Goal: Find specific page/section: Find specific page/section

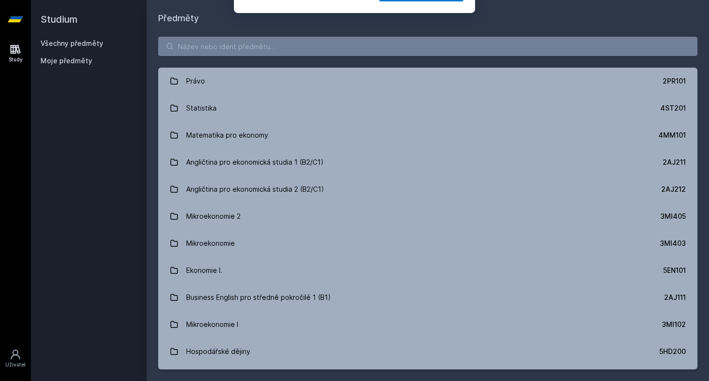
click at [349, 66] on button "Ne" at bounding box center [356, 62] width 35 height 24
click at [252, 45] on input "search" at bounding box center [427, 46] width 539 height 19
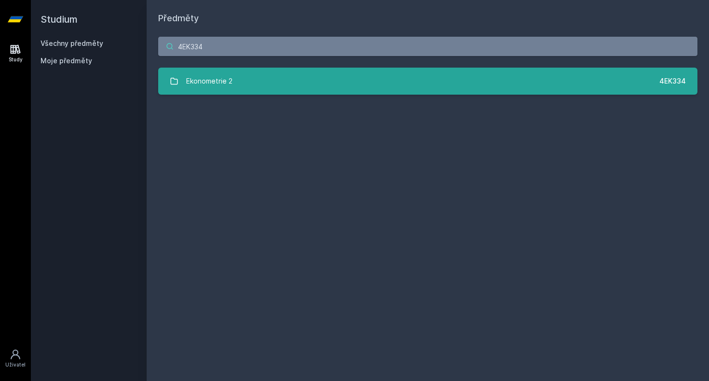
type input "4EK334"
click at [255, 83] on link "Ekonometrie 2 4EK334" at bounding box center [427, 81] width 539 height 27
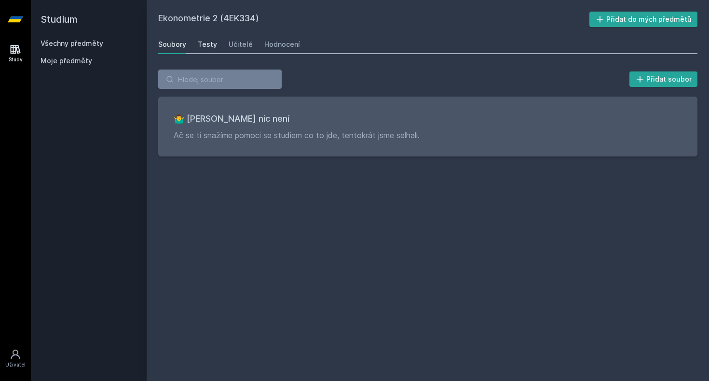
click at [198, 43] on div "Testy" at bounding box center [207, 45] width 19 height 10
click at [236, 46] on div "Učitelé" at bounding box center [241, 45] width 24 height 10
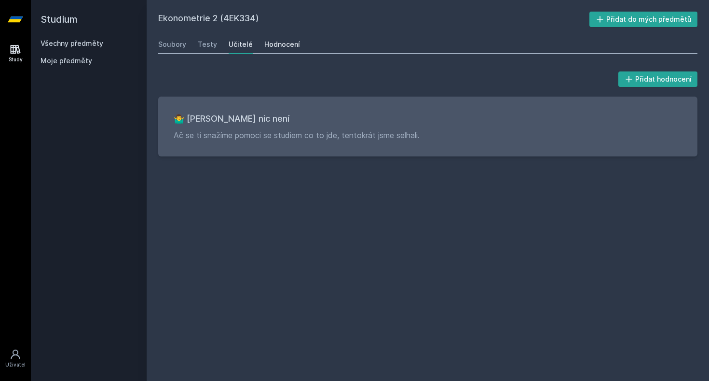
click at [282, 46] on div "Hodnocení" at bounding box center [282, 45] width 36 height 10
click at [15, 16] on icon at bounding box center [15, 19] width 15 height 39
